Goal: Task Accomplishment & Management: Use online tool/utility

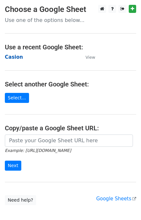
click at [16, 54] on strong "Casion" at bounding box center [14, 57] width 18 height 6
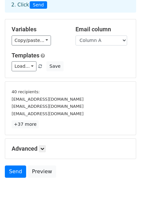
scroll to position [53, 0]
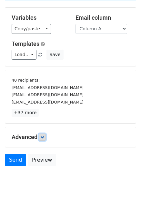
click at [45, 139] on link at bounding box center [42, 137] width 7 height 7
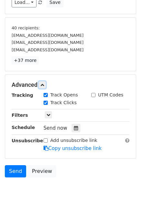
scroll to position [116, 0]
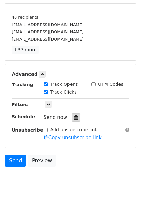
click at [74, 119] on div at bounding box center [76, 117] width 9 height 8
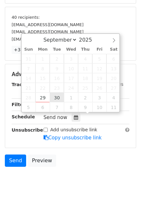
type input "2025-09-30 12:00"
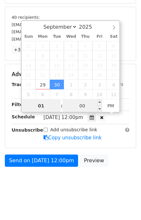
type input "01"
type input "2025-09-30 13:00"
click at [72, 108] on input "00" at bounding box center [82, 105] width 39 height 13
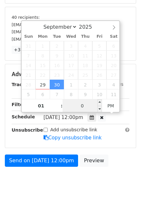
type input "00"
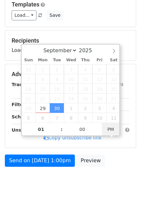
click at [109, 127] on div "Add unsubscribe link Copy unsubscribe link" at bounding box center [87, 134] width 96 height 15
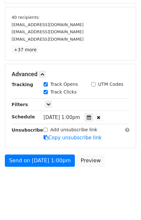
drag, startPoint x: 96, startPoint y: 118, endPoint x: 95, endPoint y: 123, distance: 5.2
click at [91, 118] on icon at bounding box center [89, 117] width 4 height 5
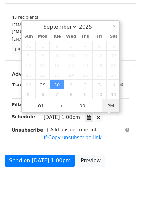
type input "2025-09-30 01:00"
click at [108, 107] on span "PM" at bounding box center [111, 105] width 18 height 13
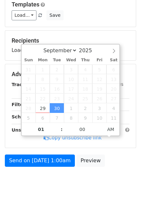
click at [117, 163] on div "Send on Sep 30 at 1:00am Preview" at bounding box center [70, 163] width 141 height 16
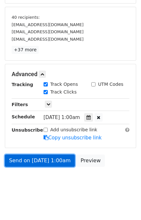
click at [47, 159] on link "Send on Sep 30 at 1:00am" at bounding box center [40, 161] width 70 height 12
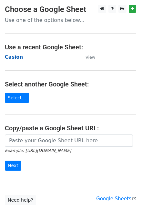
click at [16, 56] on strong "Casion" at bounding box center [14, 57] width 18 height 6
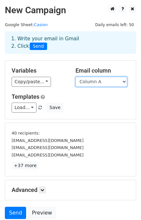
click at [93, 82] on select "Column A Column B Column C Column D" at bounding box center [102, 82] width 52 height 10
select select "Column B"
click at [76, 77] on select "Column A Column B Column C Column D" at bounding box center [102, 82] width 52 height 10
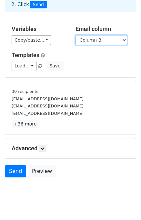
scroll to position [53, 0]
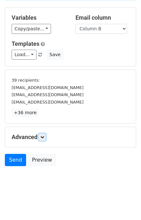
click at [44, 138] on icon at bounding box center [42, 137] width 4 height 4
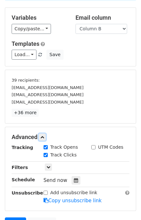
scroll to position [112, 0]
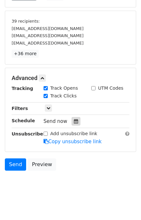
click at [75, 122] on div at bounding box center [76, 121] width 9 height 8
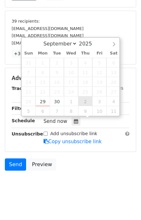
type input "2025-10-02 12:00"
select select "9"
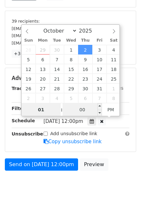
type input "01"
type input "2025-10-02 13:00"
click at [76, 107] on input "00" at bounding box center [82, 109] width 39 height 13
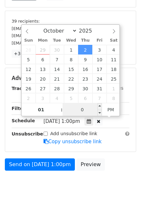
type input "05"
type input "2025-10-02 01:05"
click at [105, 110] on span "PM" at bounding box center [111, 109] width 18 height 13
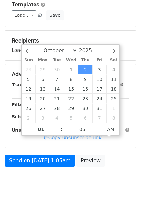
click at [127, 169] on body "New Campaign Daily emails left: 50 Google Sheet: Casion 1. Write your email in …" at bounding box center [70, 54] width 141 height 284
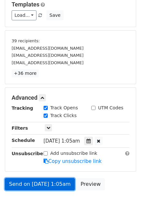
click at [41, 181] on link "Send on Oct 2 at 1:05am" at bounding box center [40, 184] width 70 height 12
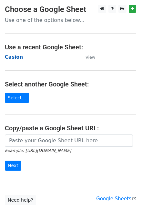
click at [10, 58] on strong "Casion" at bounding box center [14, 57] width 18 height 6
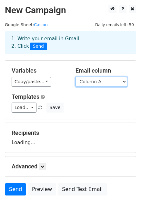
click at [95, 82] on select "Column A Column B Column C Column D" at bounding box center [102, 82] width 52 height 10
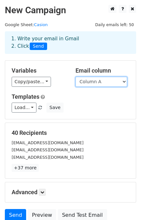
click at [100, 80] on select "Column A Column B Column C Column D" at bounding box center [102, 82] width 52 height 10
select select "Column C"
click at [76, 77] on select "Column A Column B Column C Column D" at bounding box center [102, 82] width 52 height 10
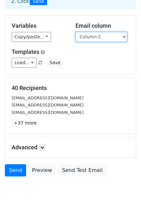
scroll to position [56, 0]
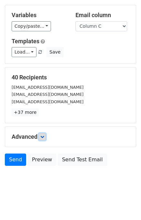
click at [44, 138] on icon at bounding box center [42, 137] width 4 height 4
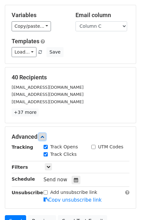
scroll to position [108, 0]
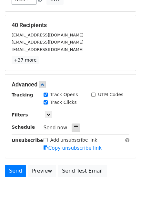
click at [74, 128] on icon at bounding box center [76, 128] width 4 height 5
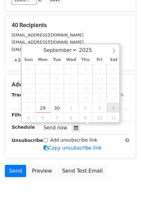
type input "2025-10-04 12:00"
select select "9"
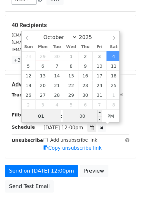
type input "01"
type input "2025-10-04 13:00"
click at [72, 116] on input "00" at bounding box center [82, 116] width 39 height 13
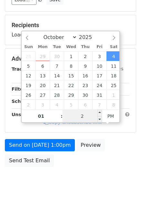
type input "20"
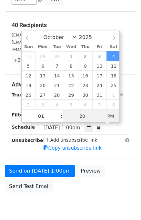
type input "2025-10-04 01:20"
click at [110, 114] on span "PM" at bounding box center [111, 116] width 18 height 13
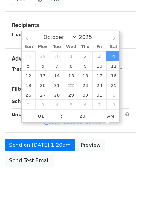
click at [117, 173] on body "New Campaign Daily emails left: 50 Google Sheet: Casion 1. Write your email in …" at bounding box center [70, 46] width 141 height 299
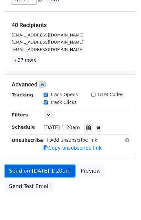
click at [49, 169] on link "Send on Oct 4 at 1:20am" at bounding box center [40, 171] width 70 height 12
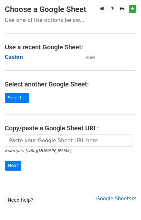
click at [16, 58] on strong "Casion" at bounding box center [14, 57] width 18 height 6
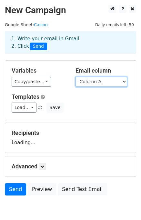
click at [110, 82] on select "Column A Column B Column C Column D" at bounding box center [102, 82] width 52 height 10
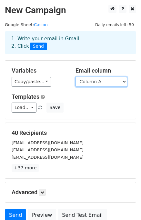
click at [107, 84] on select "Column A Column B Column C Column D" at bounding box center [102, 82] width 52 height 10
select select "Column D"
click at [76, 77] on select "Column A Column B Column C Column D" at bounding box center [102, 82] width 52 height 10
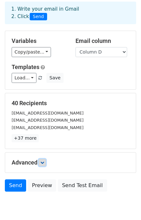
click at [46, 161] on link at bounding box center [42, 162] width 7 height 7
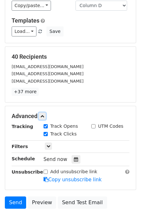
scroll to position [112, 0]
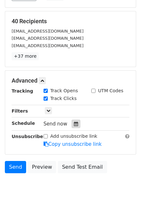
click at [74, 123] on icon at bounding box center [76, 124] width 4 height 5
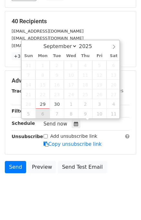
type input "2025-10-06 12:00"
select select "9"
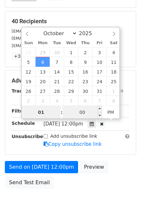
type input "01"
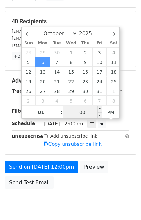
type input "2025-10-06 13:00"
click at [71, 111] on input "00" at bounding box center [82, 112] width 39 height 13
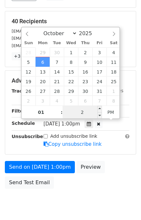
type input "25"
type input "2025-10-06 01:25"
click at [107, 110] on span "PM" at bounding box center [111, 112] width 18 height 13
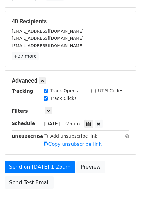
click at [116, 170] on div "Send on Oct 6 at 1:25am Preview Send Test Email" at bounding box center [70, 176] width 141 height 31
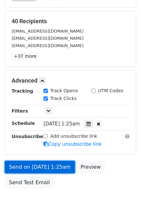
click at [58, 164] on link "Send on Oct 6 at 1:25am" at bounding box center [40, 167] width 70 height 12
